Goal: Obtain resource: Obtain resource

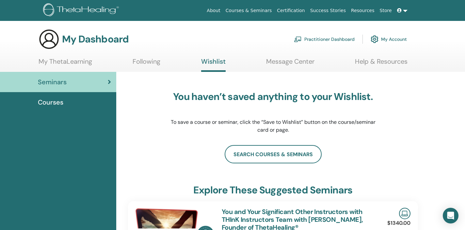
click at [60, 100] on span "Courses" at bounding box center [50, 102] width 25 height 10
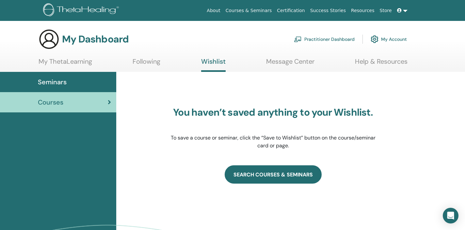
click at [266, 173] on link "SEARCH COURSES & SEMINARS" at bounding box center [273, 174] width 97 height 18
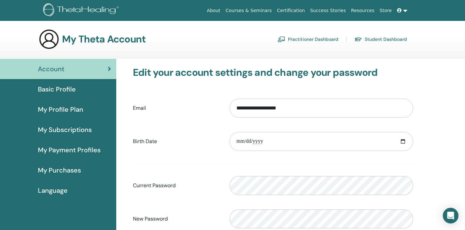
click at [378, 39] on link "Student Dashboard" at bounding box center [381, 39] width 53 height 10
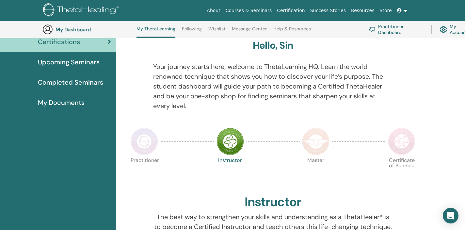
scroll to position [57, 0]
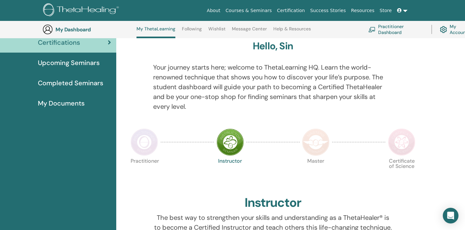
click at [65, 101] on span "My Documents" at bounding box center [61, 103] width 47 height 10
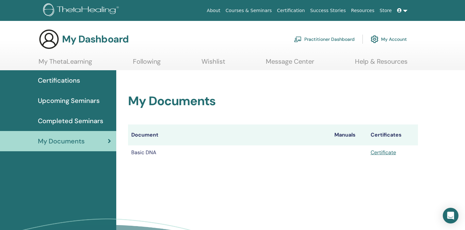
click at [154, 150] on td "Basic DNA" at bounding box center [229, 152] width 203 height 14
click at [386, 153] on link "Certificate" at bounding box center [383, 152] width 25 height 7
